Goal: Information Seeking & Learning: Find specific fact

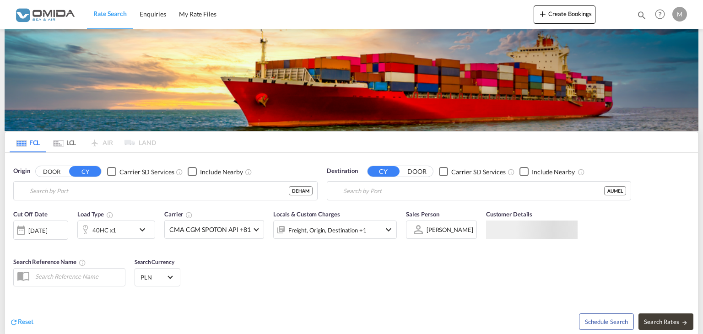
type input "[GEOGRAPHIC_DATA], [GEOGRAPHIC_DATA]"
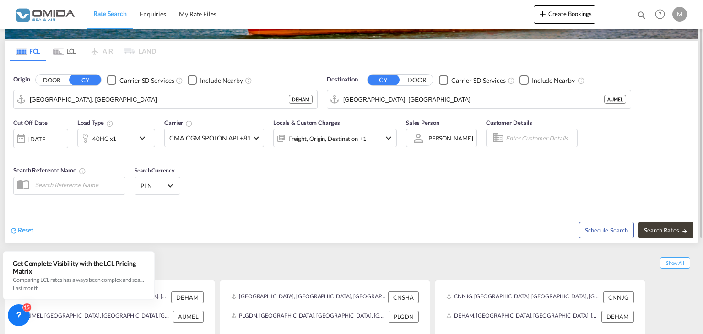
scroll to position [46, 0]
